Goal: Contribute content

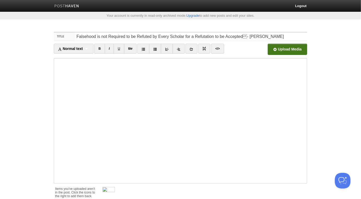
click at [300, 53] on input "file" at bounding box center [130, 50] width 396 height 27
click at [277, 52] on input "file" at bounding box center [130, 50] width 396 height 27
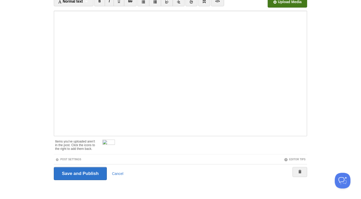
scroll to position [48, 0]
click at [116, 140] on div at bounding box center [202, 145] width 210 height 16
click at [114, 139] on span at bounding box center [115, 140] width 4 height 4
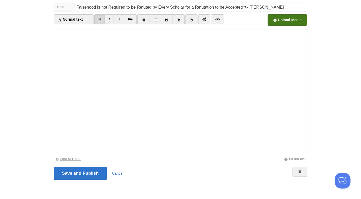
click at [80, 158] on link "Post Settings" at bounding box center [68, 159] width 26 height 3
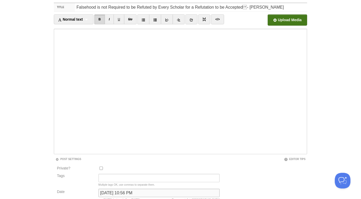
click at [122, 194] on input "[DATE] 10:56 PM" at bounding box center [159, 193] width 121 height 8
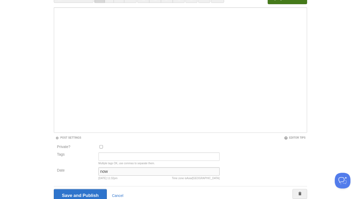
scroll to position [73, 0]
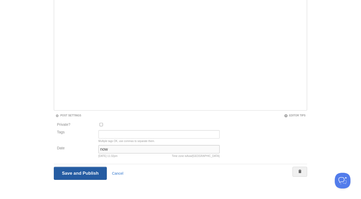
type input "now"
click at [68, 171] on input "Save and Publish" at bounding box center [80, 173] width 53 height 13
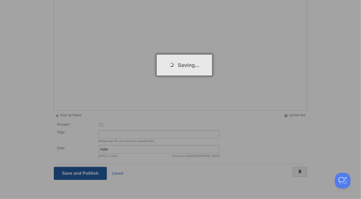
scroll to position [27, 0]
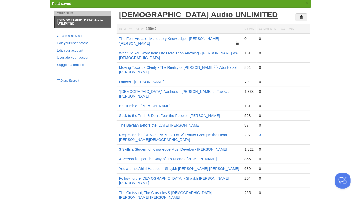
click at [164, 15] on link "[DEMOGRAPHIC_DATA] Audio UNLIMITED" at bounding box center [198, 14] width 159 height 9
